Goal: Find specific page/section: Find specific page/section

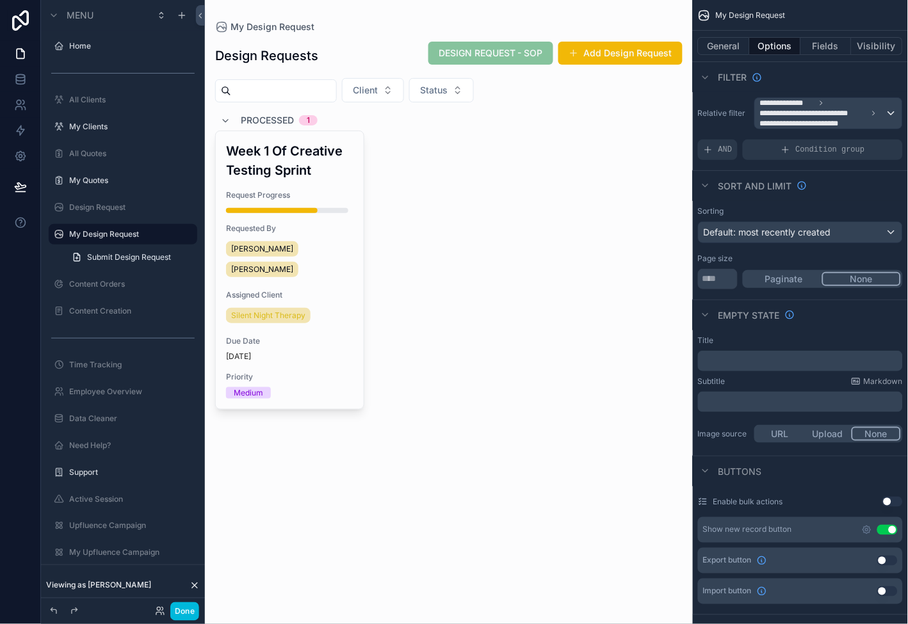
scroll to position [833, 0]
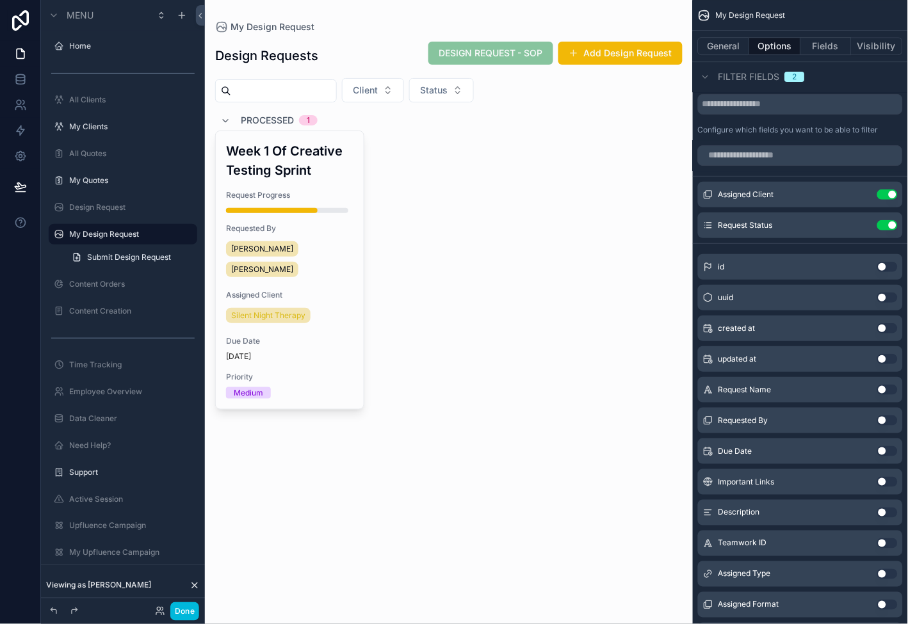
click at [191, 606] on button "Done" at bounding box center [184, 611] width 29 height 19
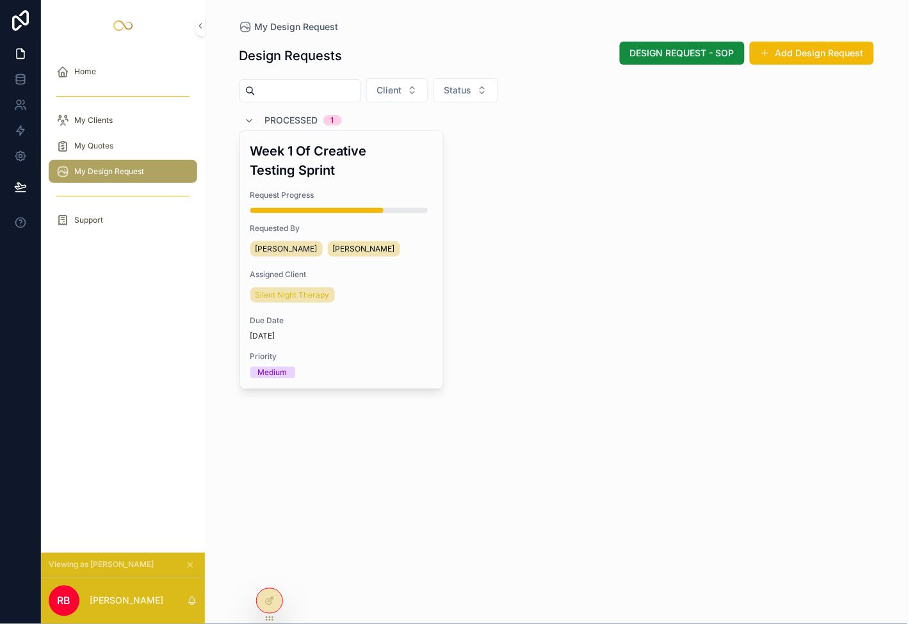
click at [136, 120] on div "My Clients" at bounding box center [122, 120] width 133 height 20
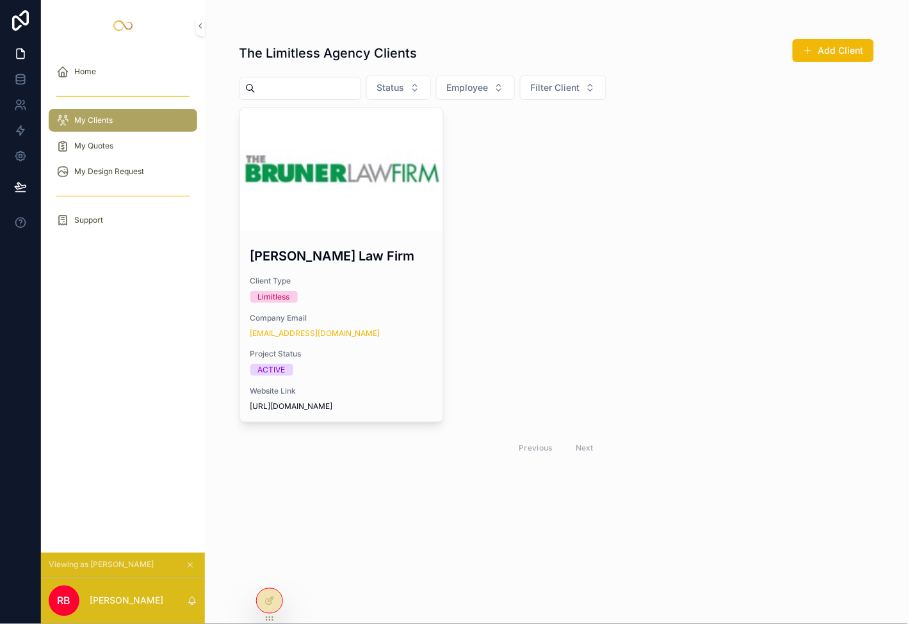
click at [133, 148] on div "My Quotes" at bounding box center [122, 146] width 133 height 20
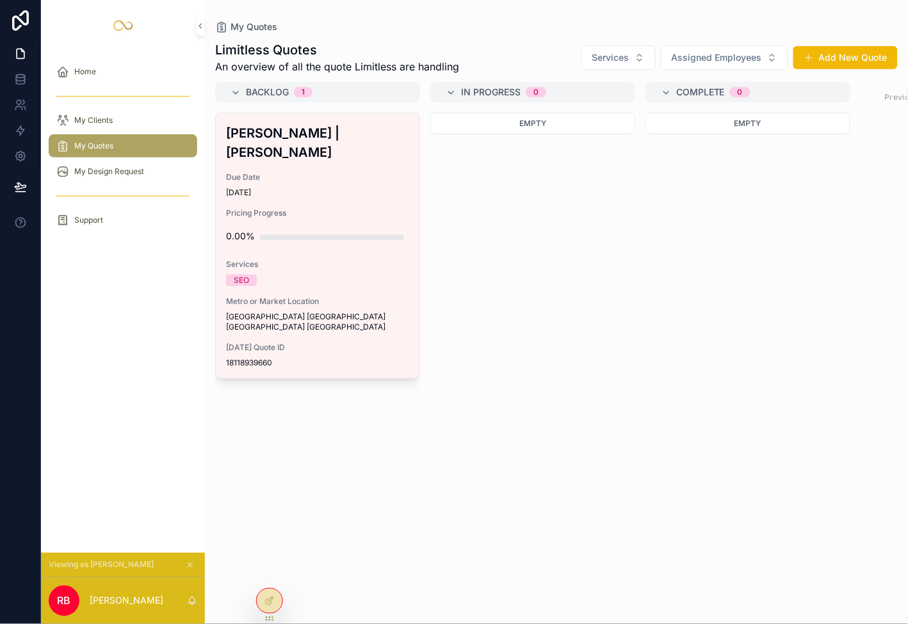
click at [140, 165] on div "My Design Request" at bounding box center [122, 171] width 133 height 20
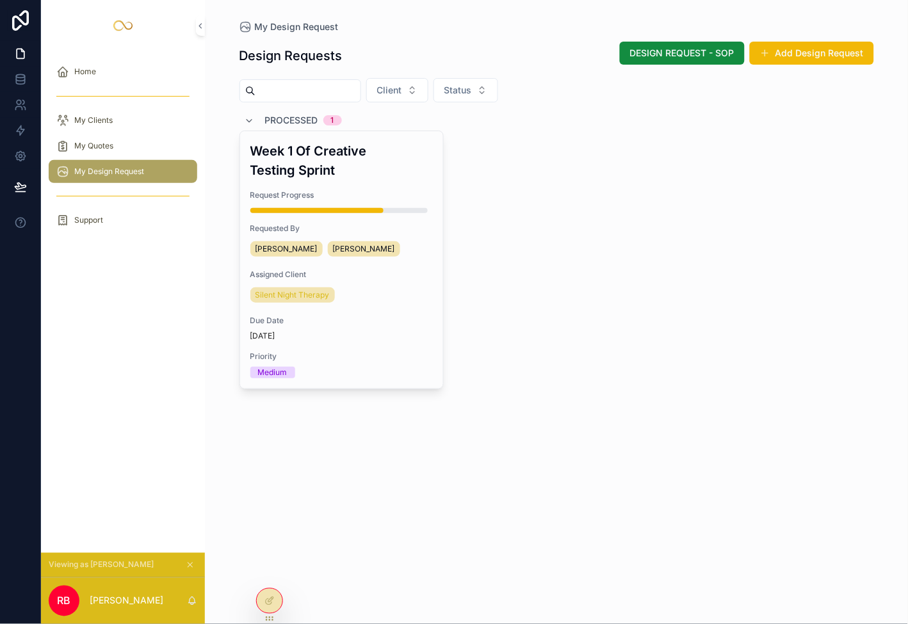
click at [268, 602] on icon at bounding box center [270, 599] width 5 height 5
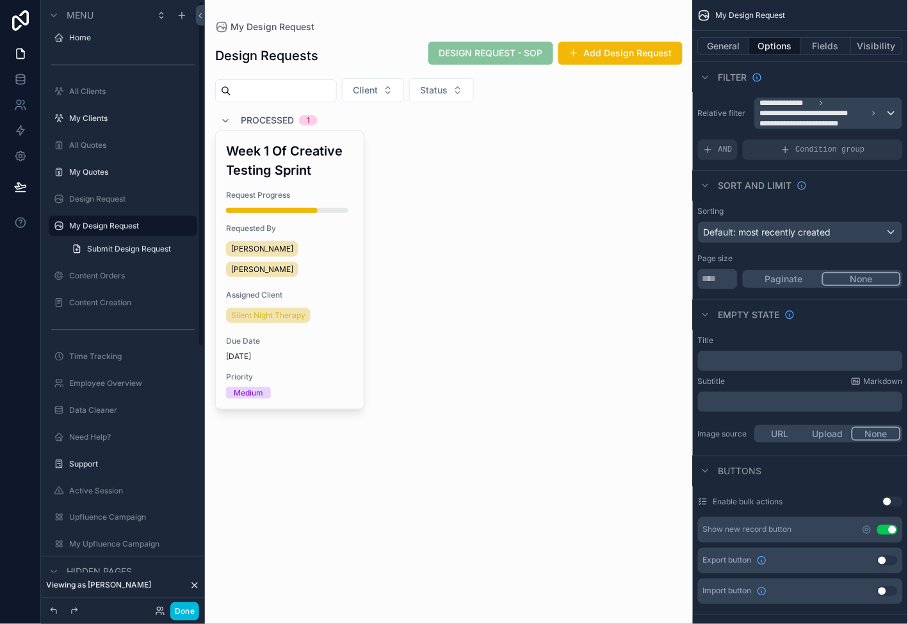
scroll to position [10, 0]
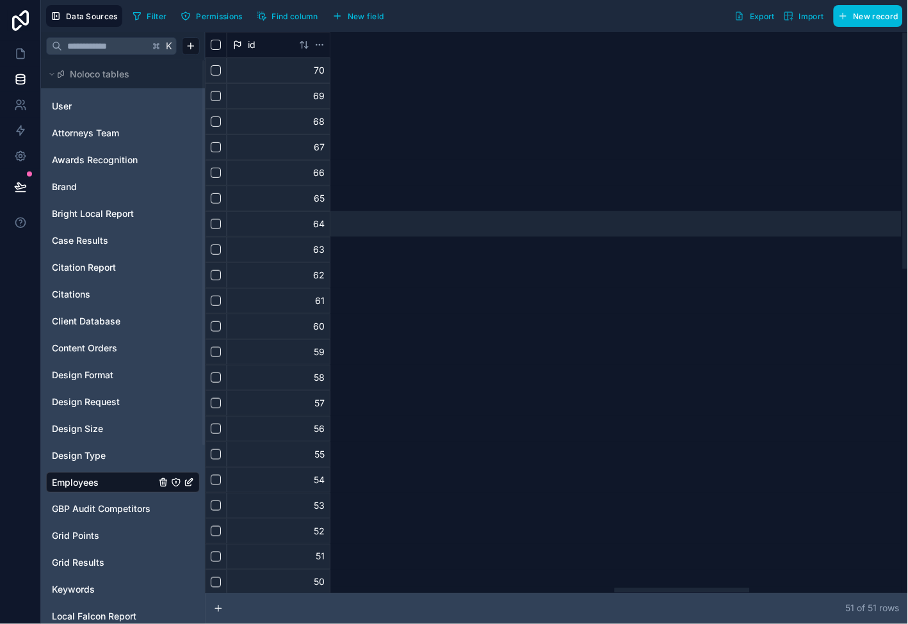
scroll to position [0, 2126]
